Goal: Task Accomplishment & Management: Manage account settings

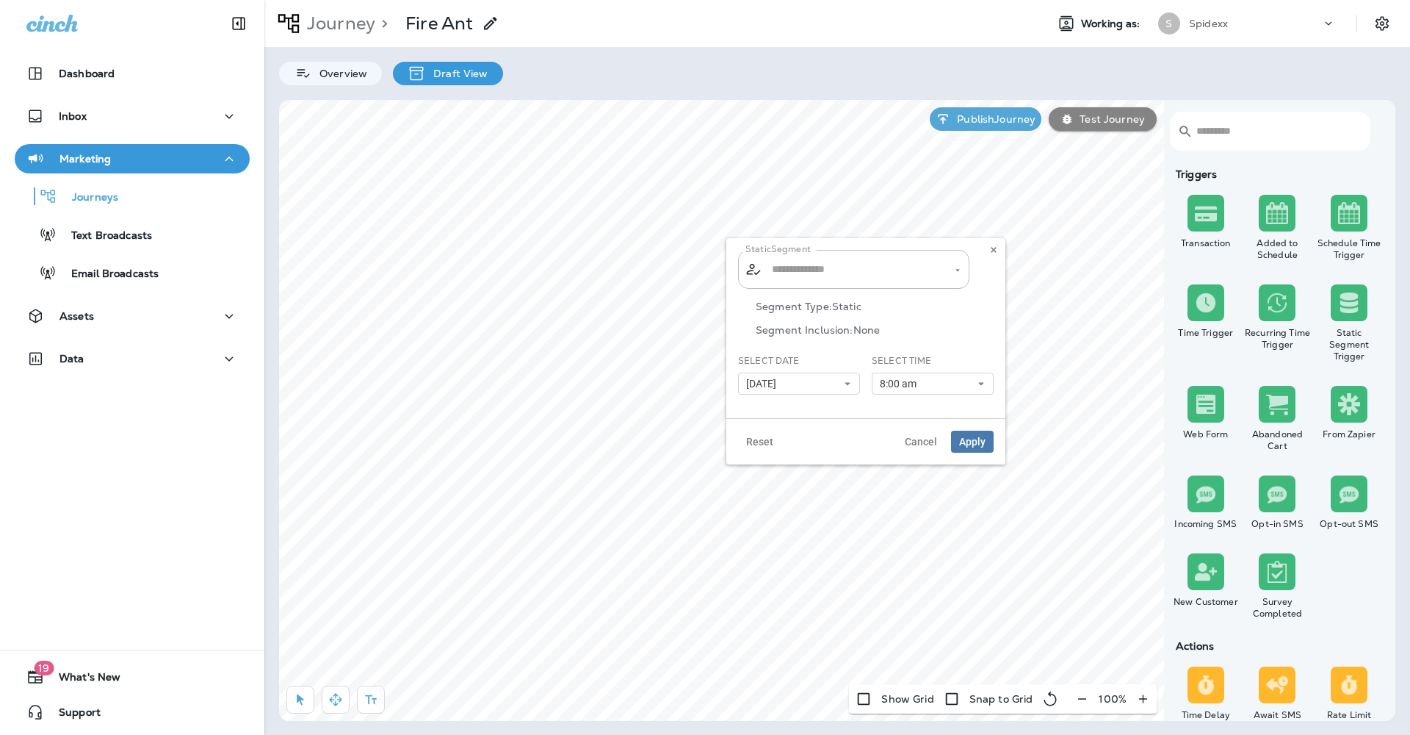
type input "*********"
click at [846, 386] on icon at bounding box center [847, 383] width 9 height 9
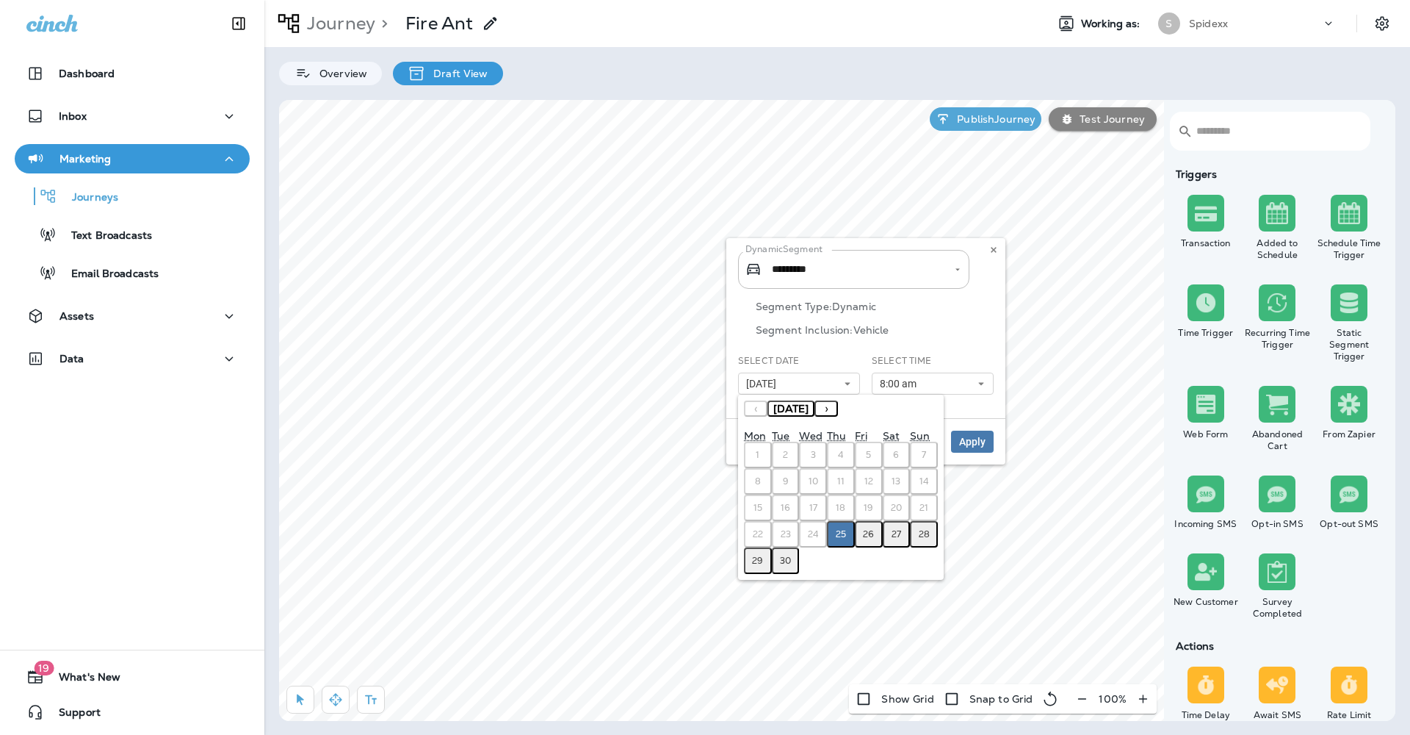
click at [867, 533] on abbr "26" at bounding box center [868, 534] width 11 height 12
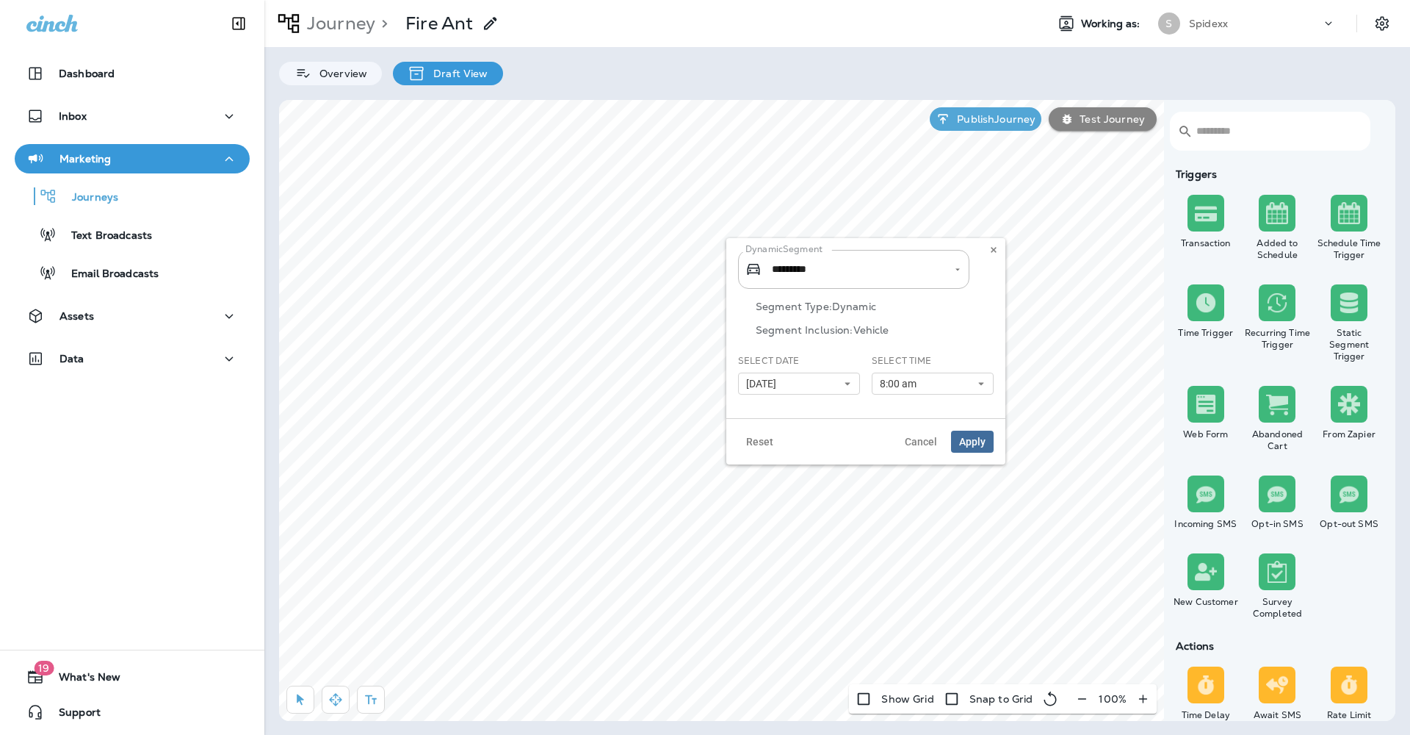
click at [970, 437] on span "Apply" at bounding box center [972, 441] width 26 height 10
click at [977, 118] on p "Publish Journey" at bounding box center [993, 119] width 84 height 12
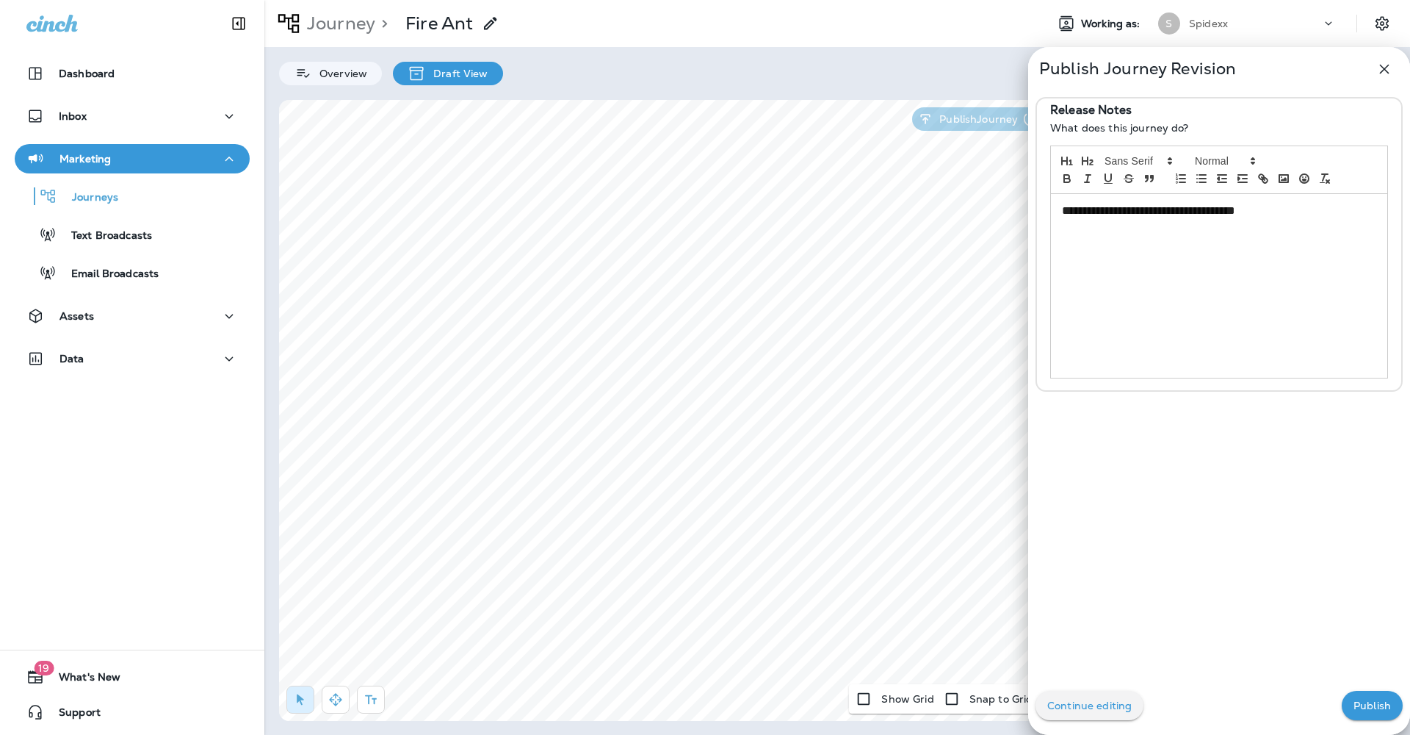
click at [1374, 707] on p "Publish" at bounding box center [1372, 705] width 37 height 12
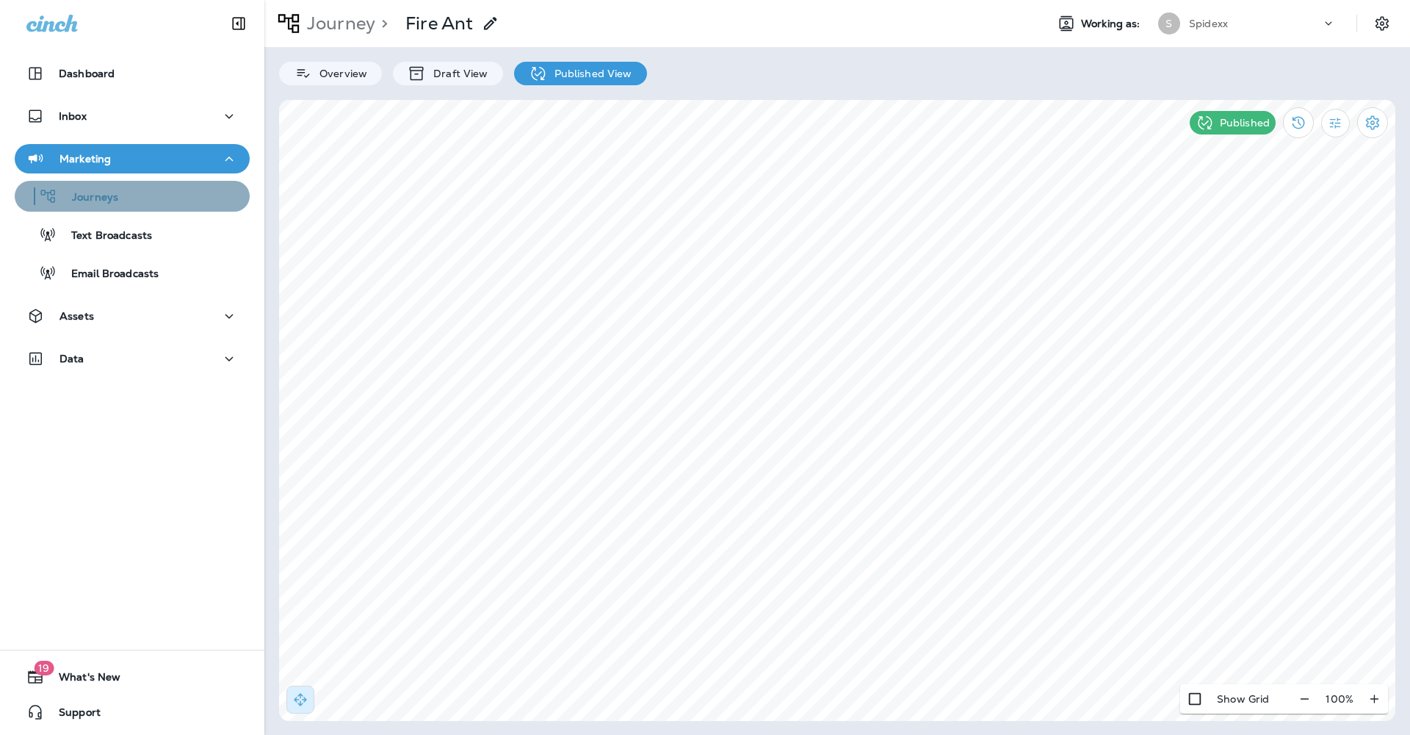
click at [169, 203] on div "Journeys" at bounding box center [132, 196] width 223 height 22
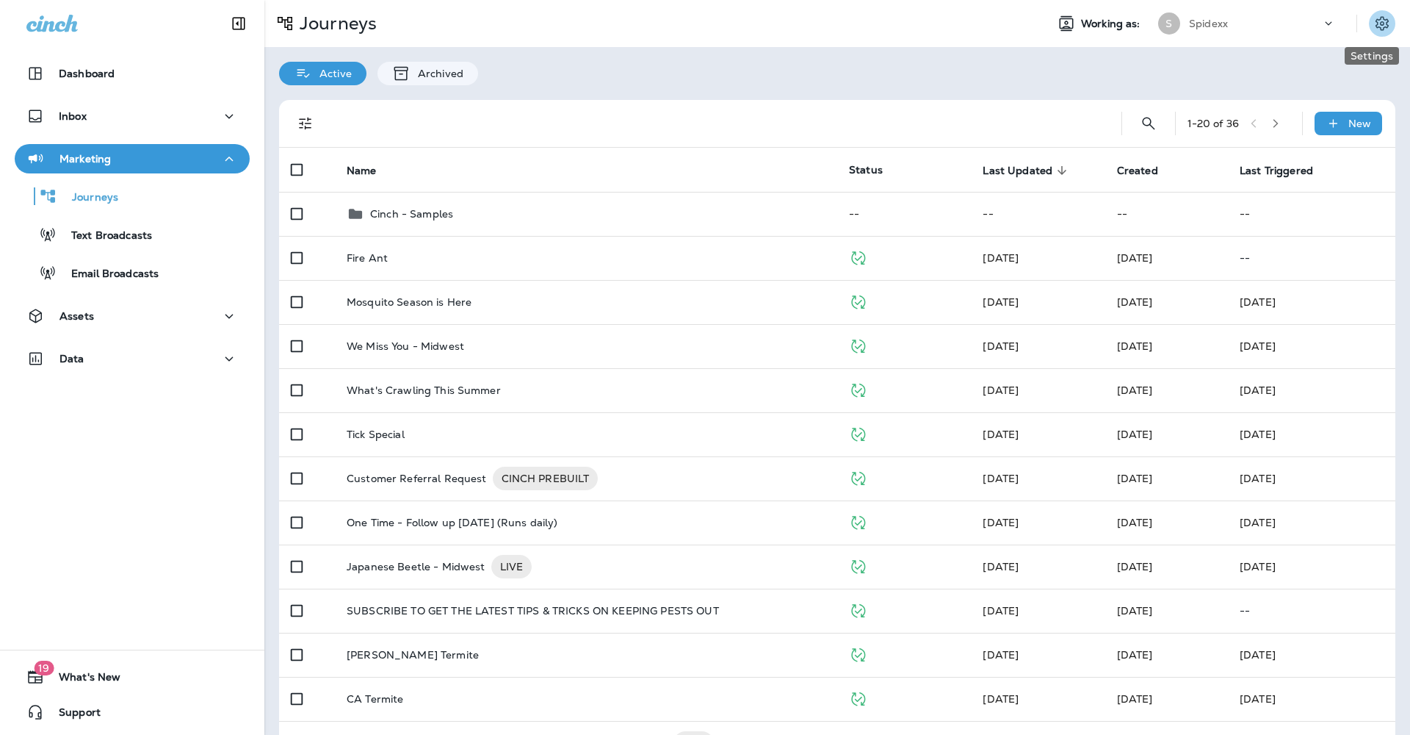
click at [1374, 25] on icon "Settings" at bounding box center [1383, 24] width 18 height 18
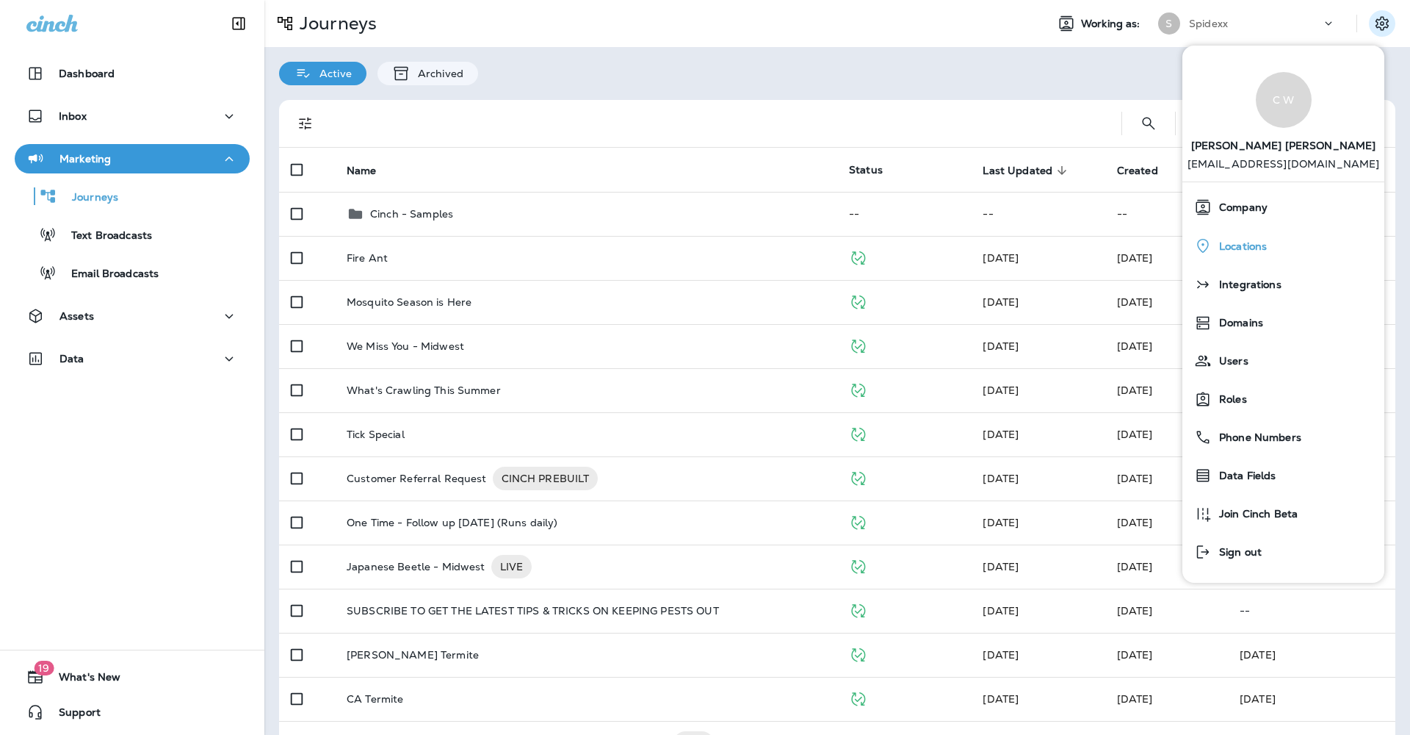
click at [1250, 247] on span "Locations" at bounding box center [1239, 246] width 55 height 12
